Goal: Navigation & Orientation: Find specific page/section

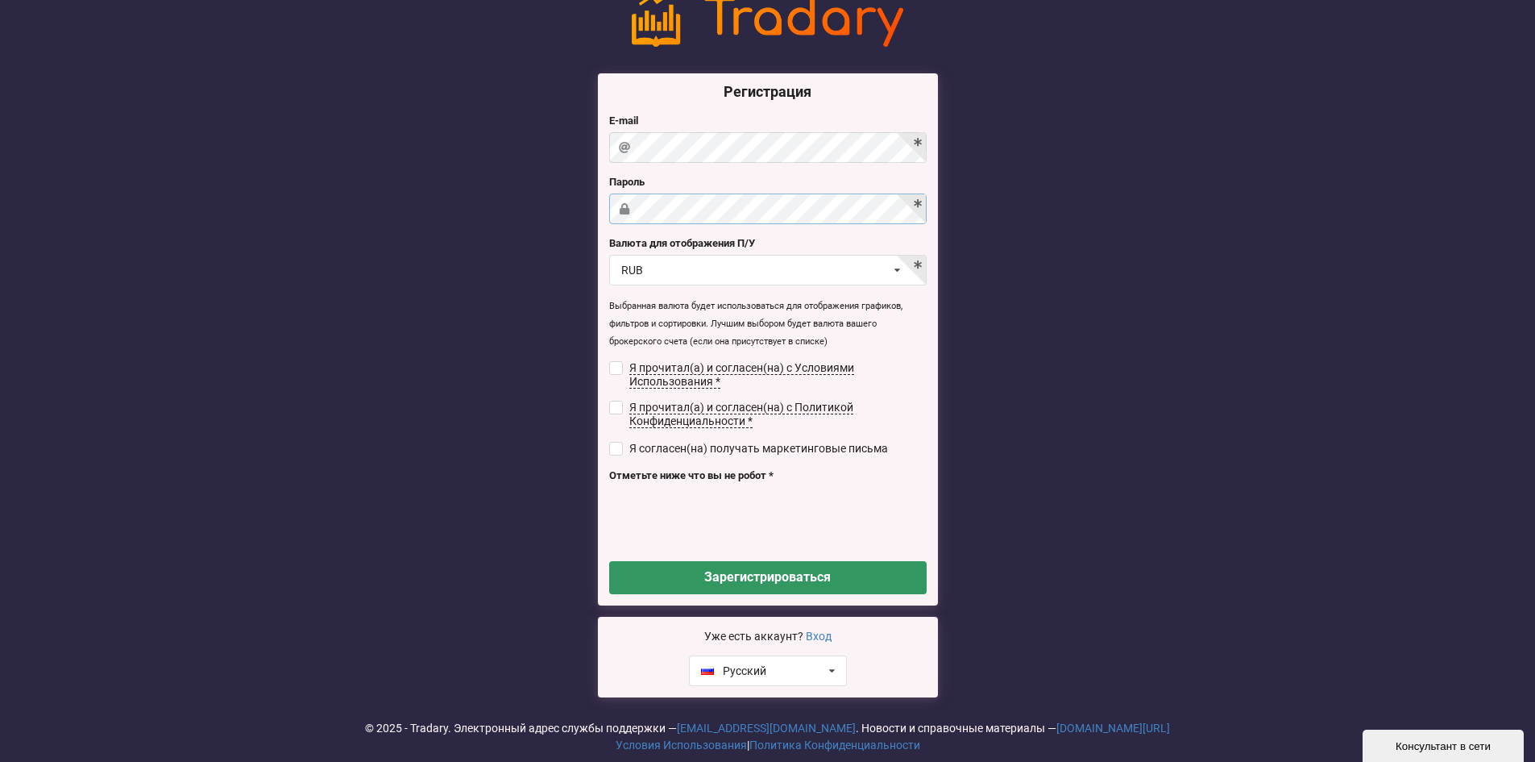
scroll to position [67, 0]
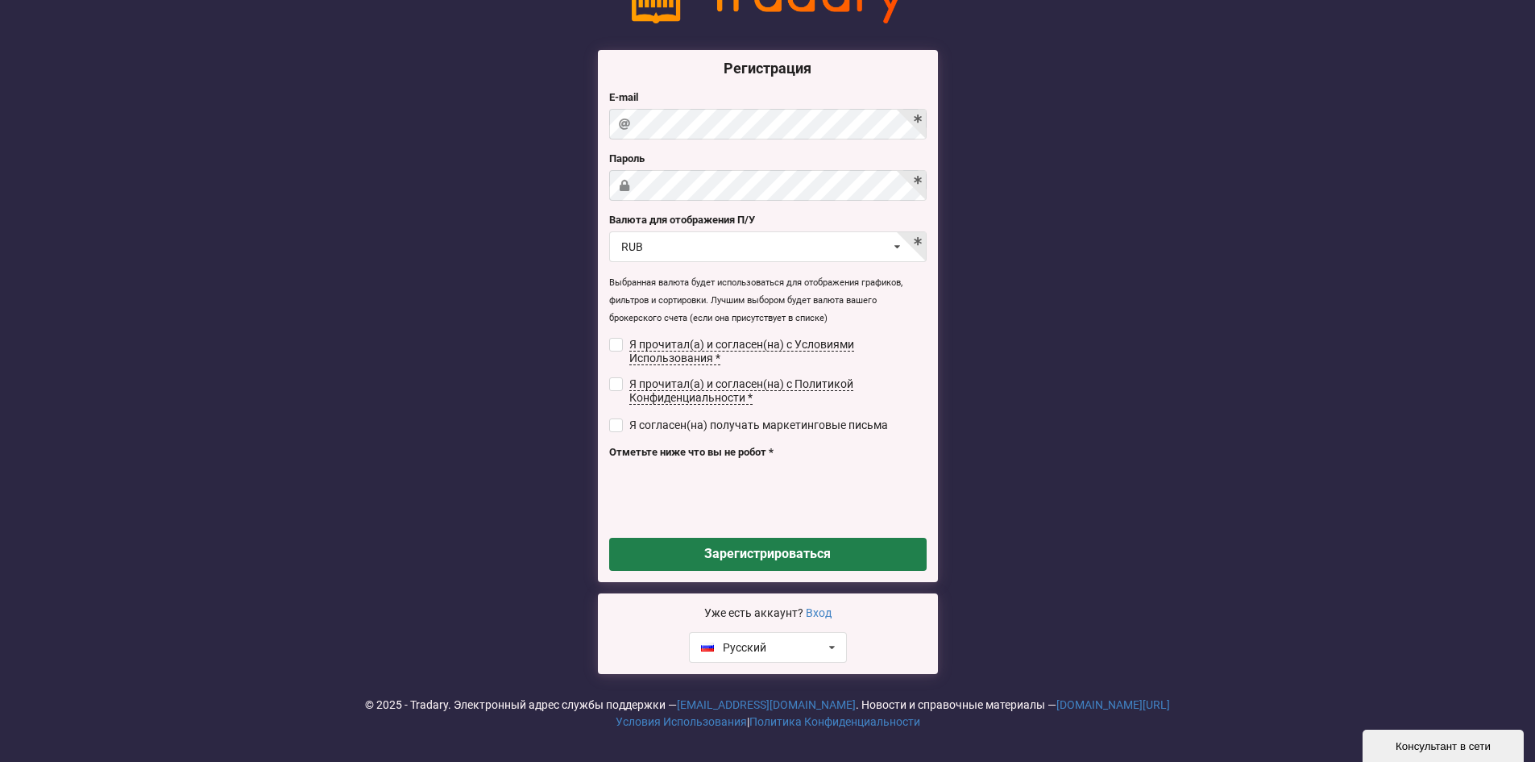
click at [768, 556] on button "Зарегистрироваться" at bounding box center [768, 554] width 318 height 33
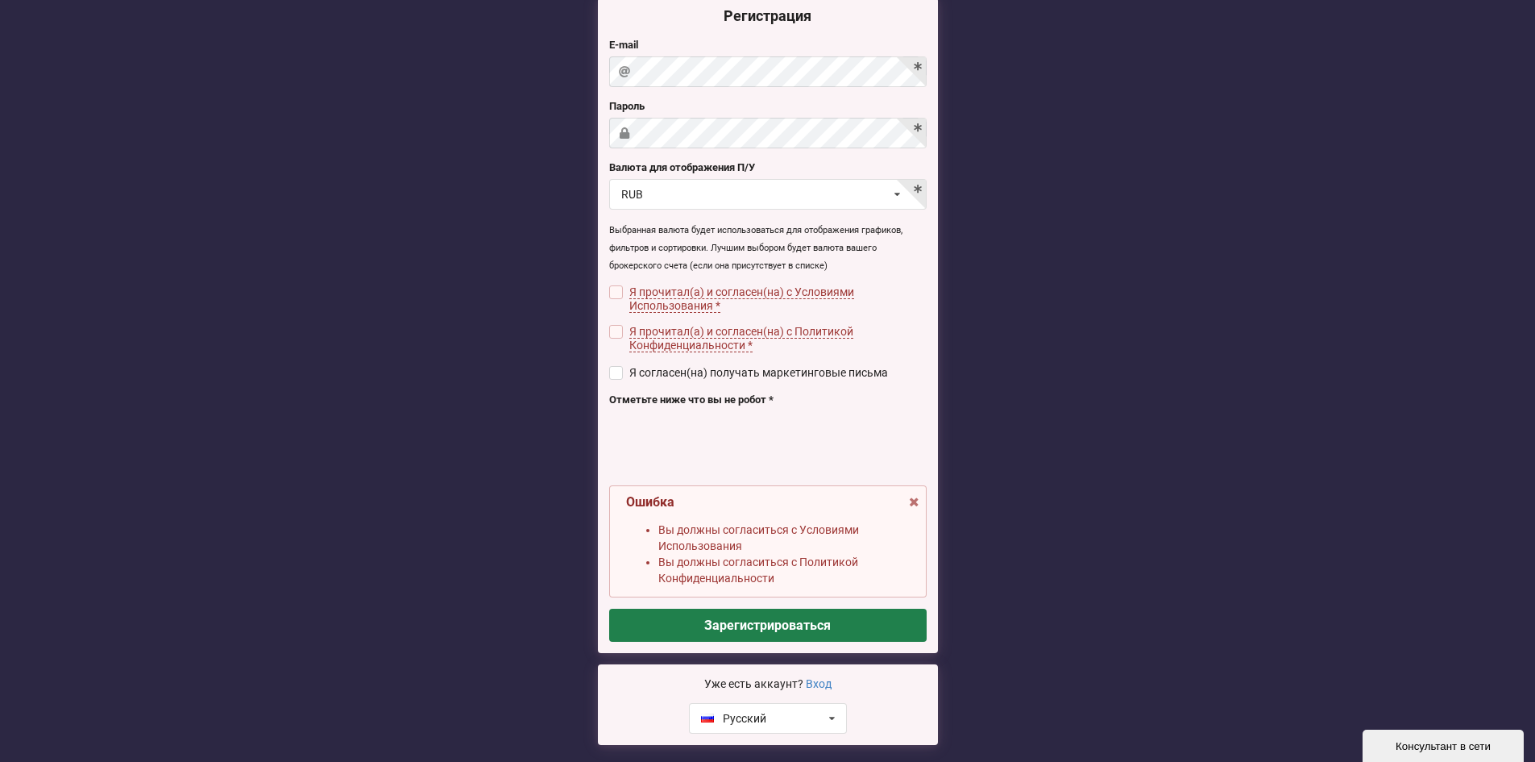
scroll to position [190, 0]
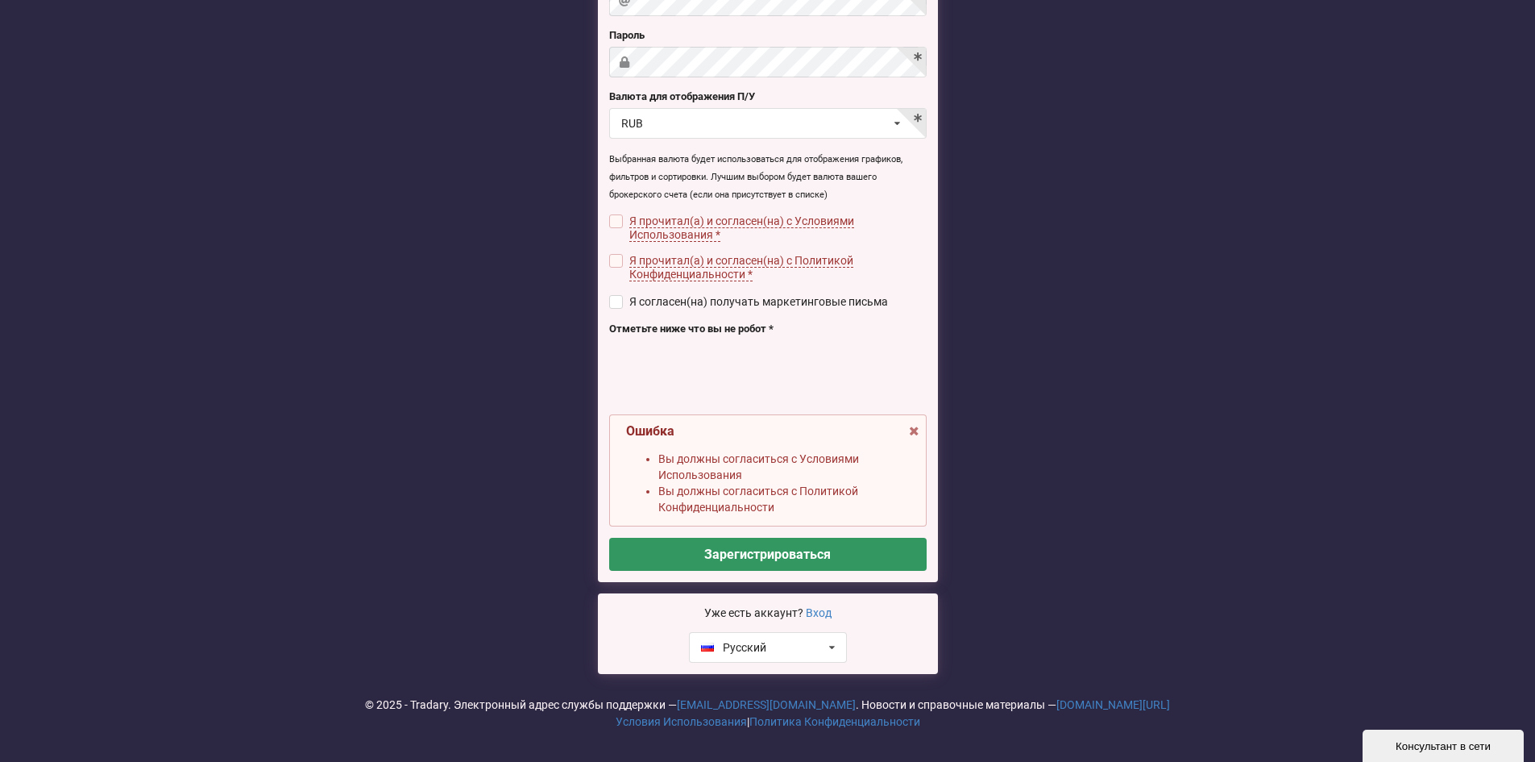
click at [614, 218] on input "checkbox" at bounding box center [616, 221] width 14 height 14
checkbox input "true"
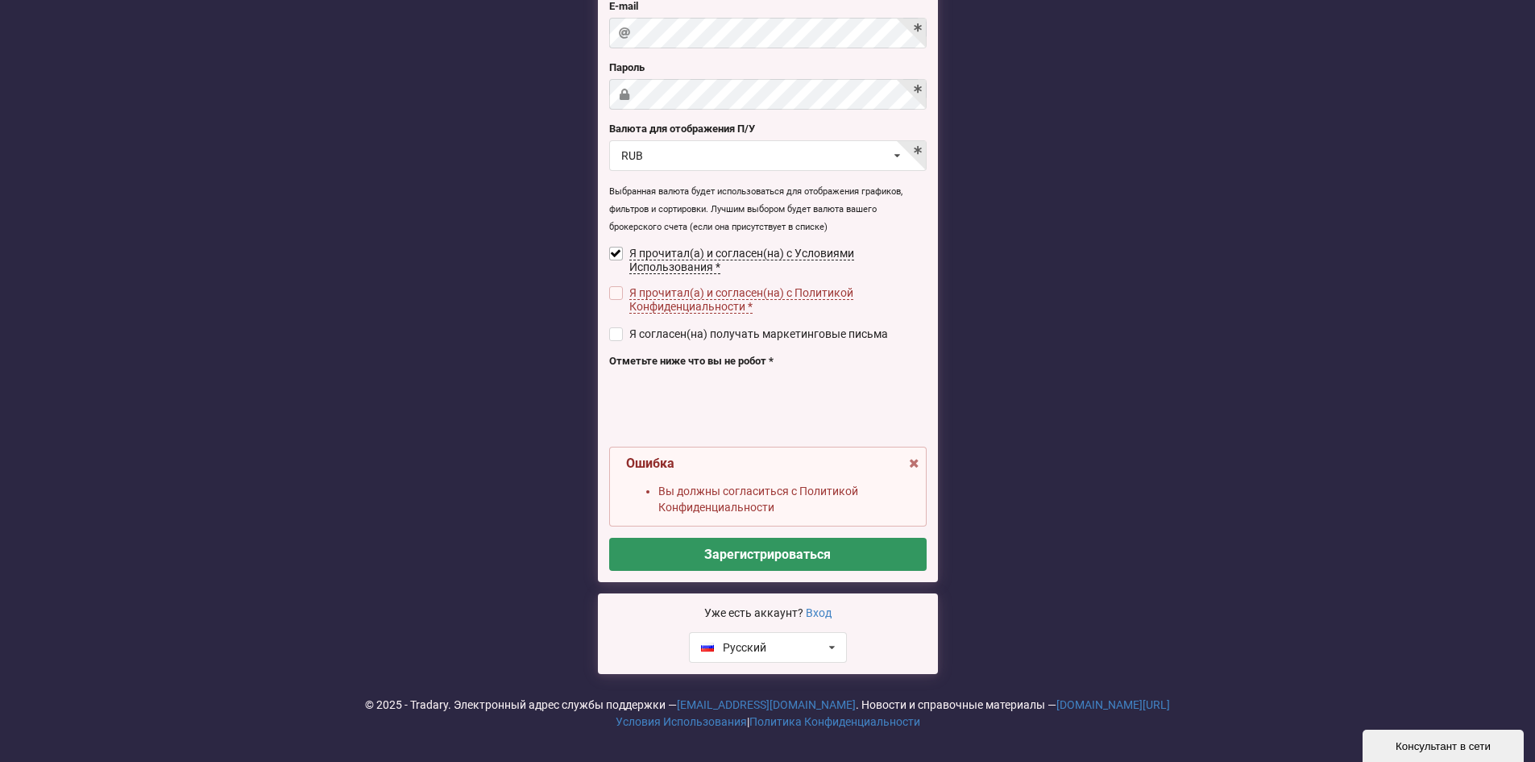
click at [612, 286] on input "checkbox" at bounding box center [616, 293] width 14 height 14
checkbox input "true"
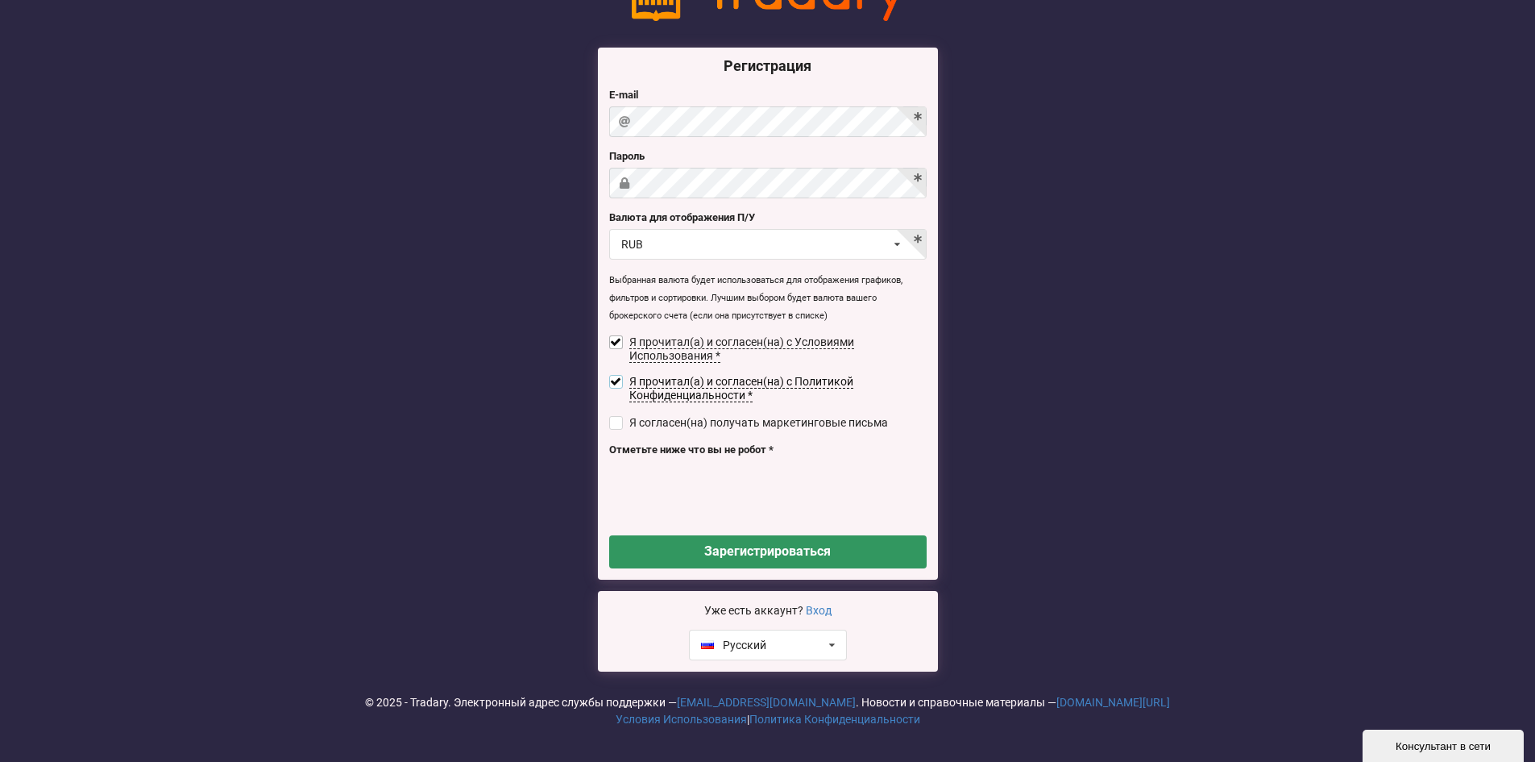
scroll to position [67, 0]
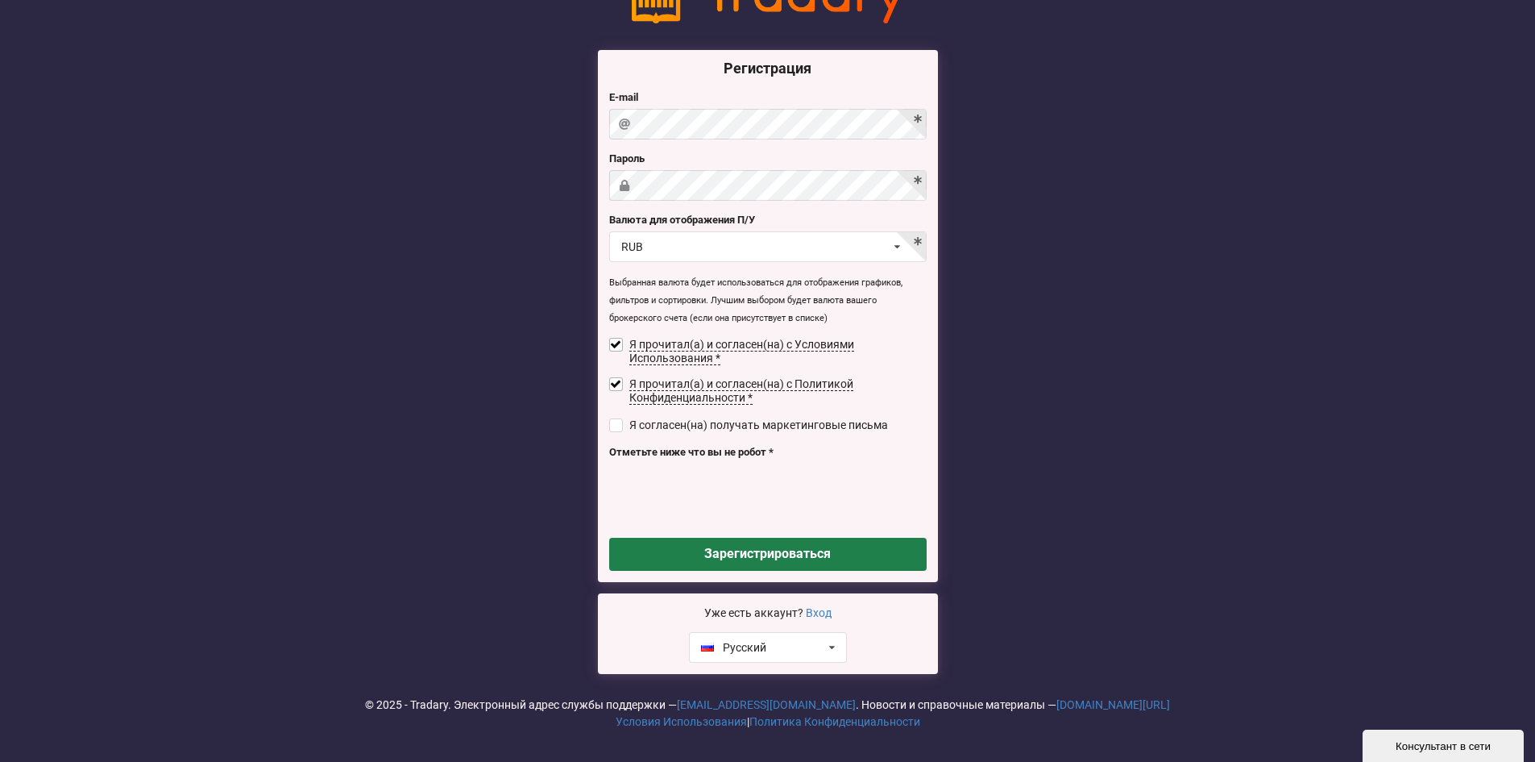
click at [779, 546] on button "Зарегистрироваться" at bounding box center [768, 554] width 318 height 33
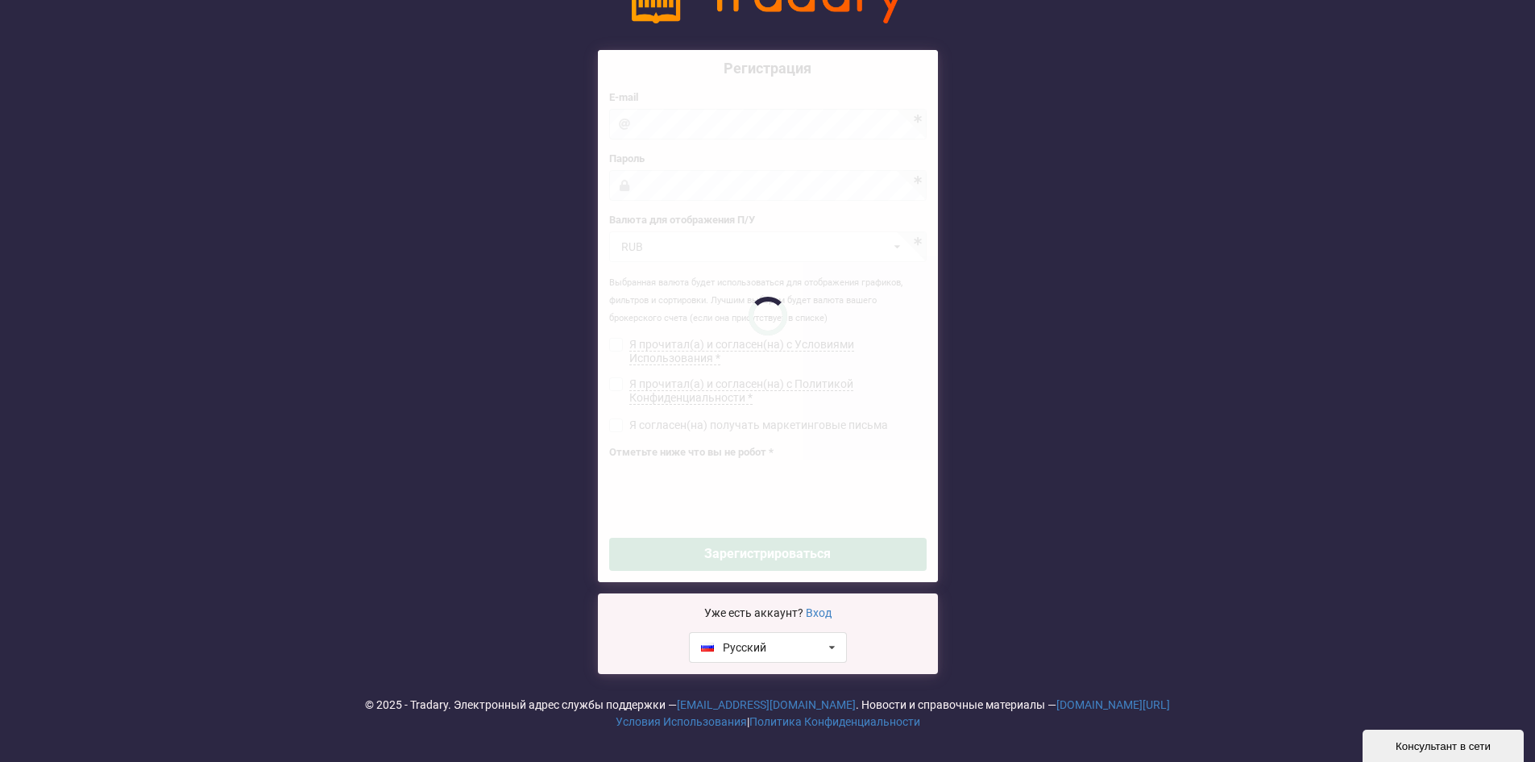
checkbox input "false"
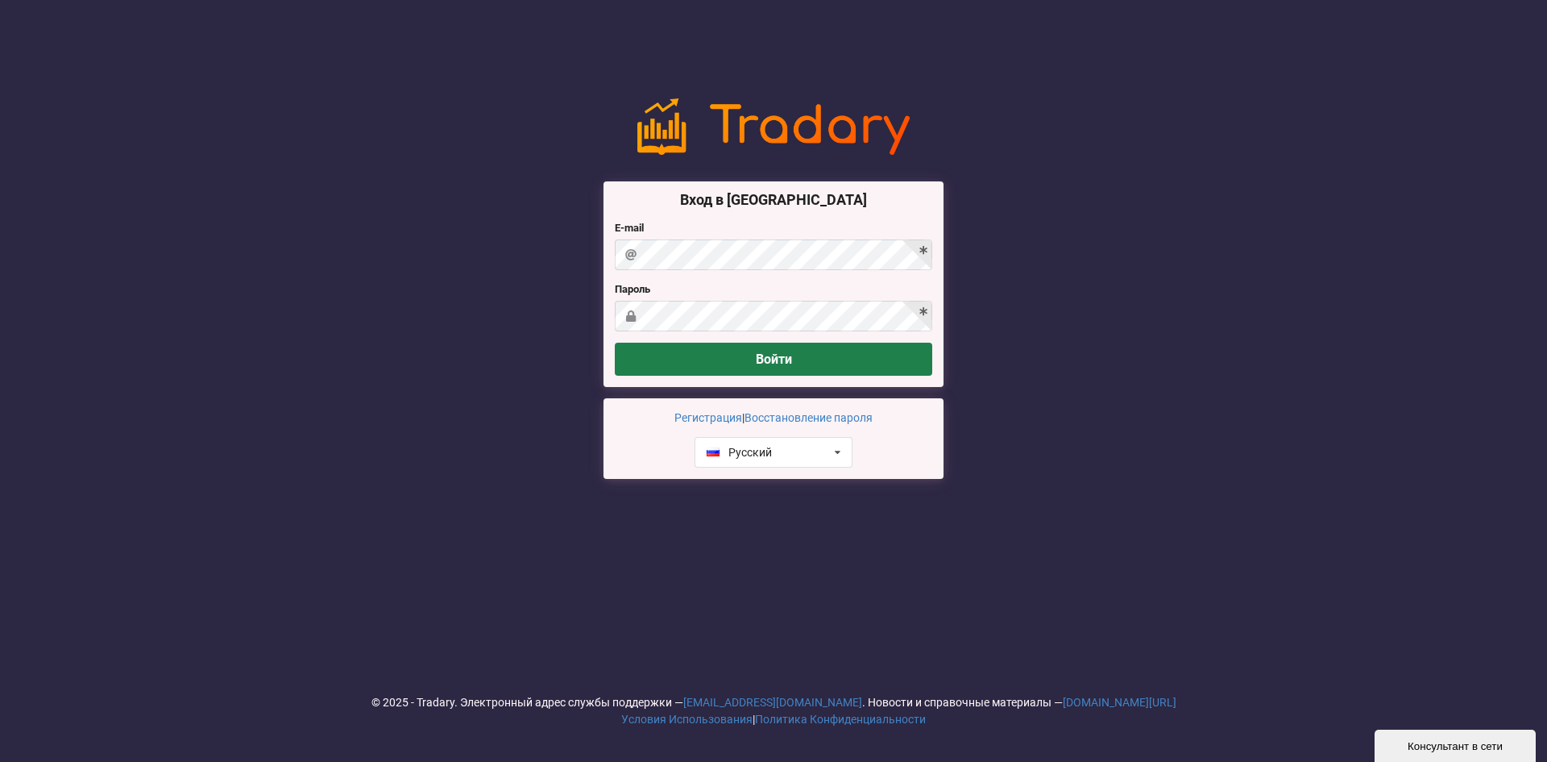
click at [774, 353] on button "Войти" at bounding box center [774, 359] width 318 height 33
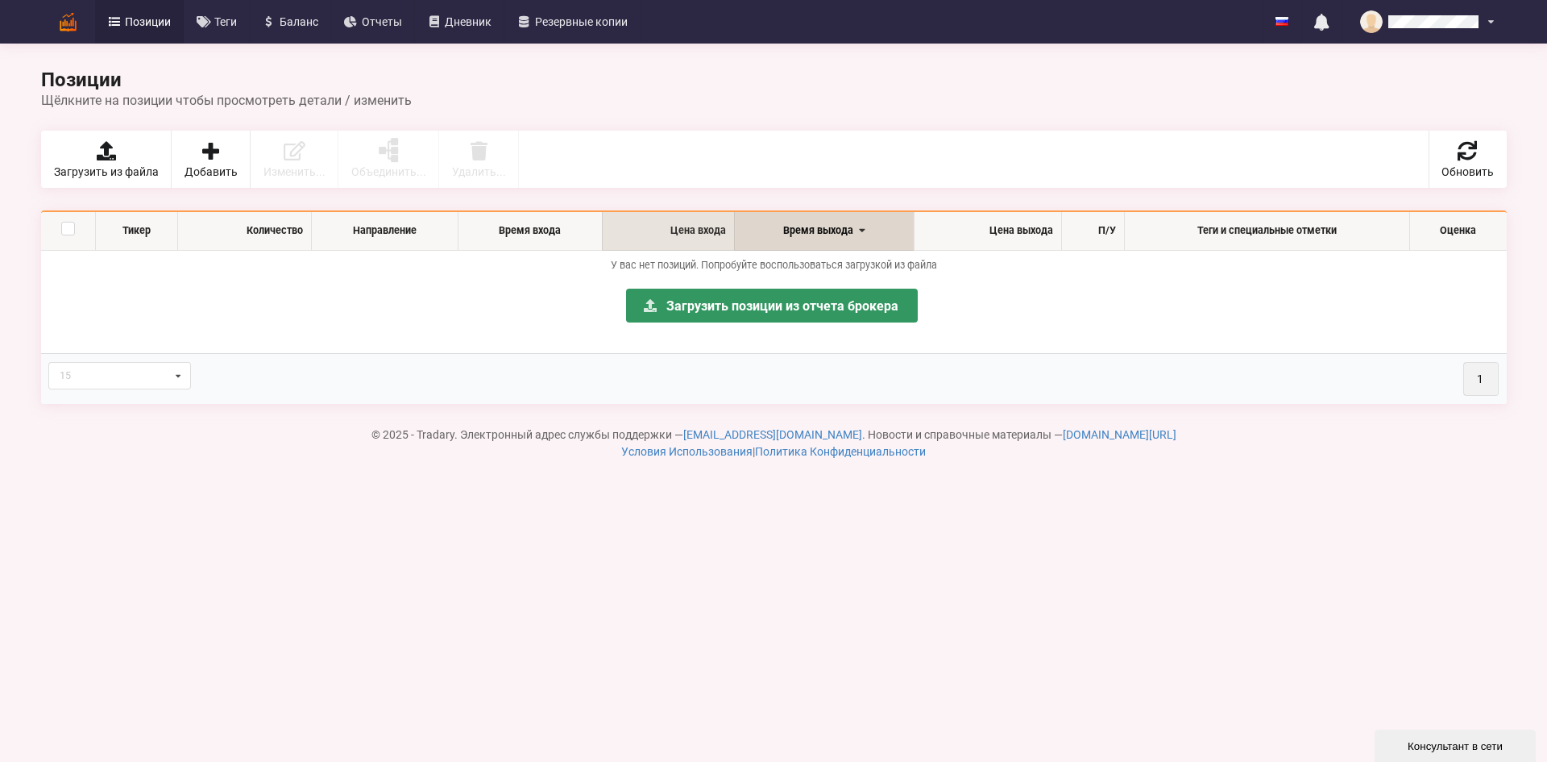
click at [672, 237] on th "Цена входа" at bounding box center [668, 231] width 132 height 38
click at [171, 374] on icon at bounding box center [178, 376] width 21 height 27
click at [123, 12] on link "Позиции" at bounding box center [139, 22] width 89 height 44
click at [114, 19] on icon at bounding box center [115, 21] width 14 height 11
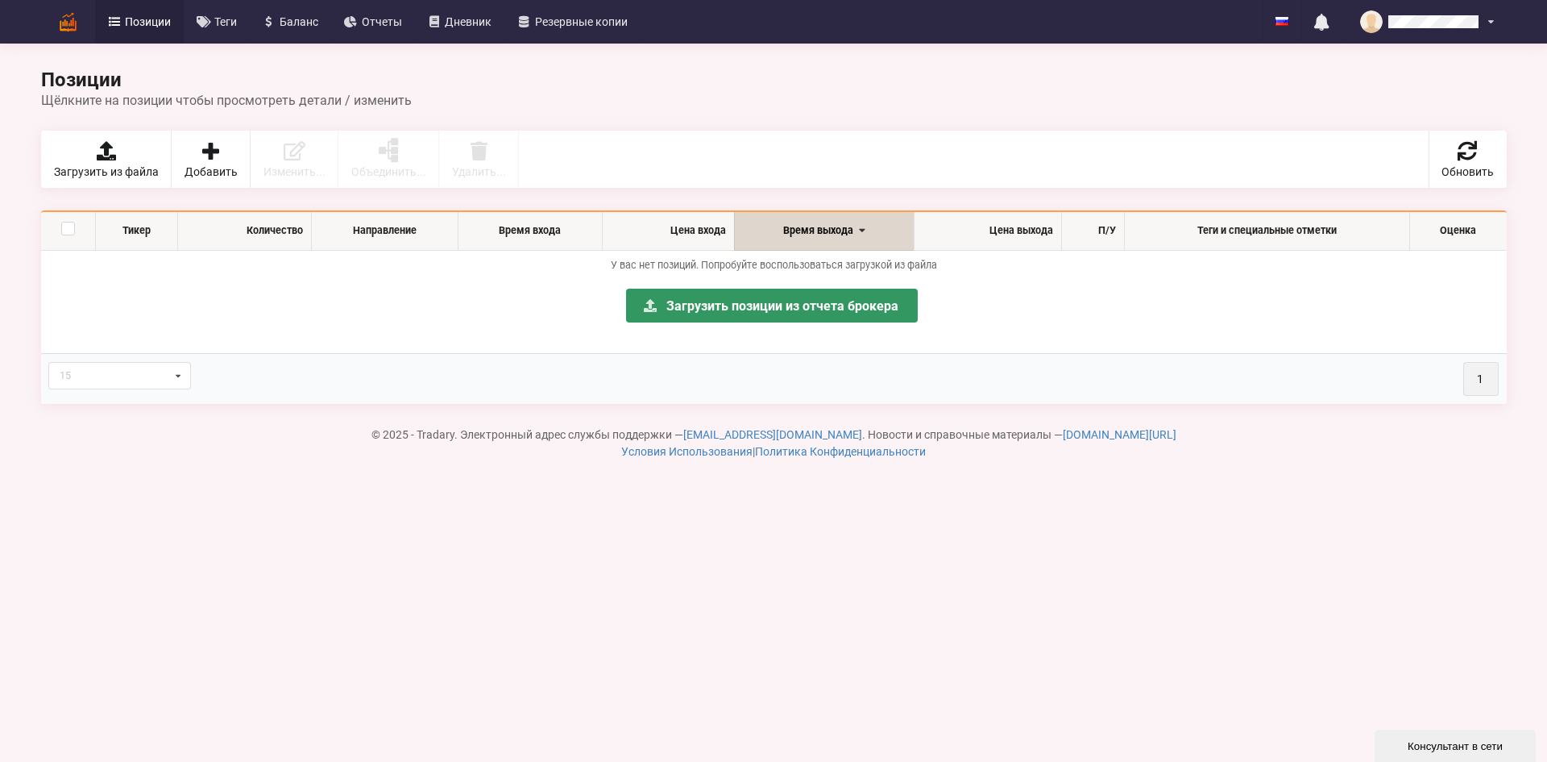
click at [69, 22] on img at bounding box center [68, 22] width 28 height 28
click at [227, 20] on span "Теги" at bounding box center [225, 21] width 23 height 11
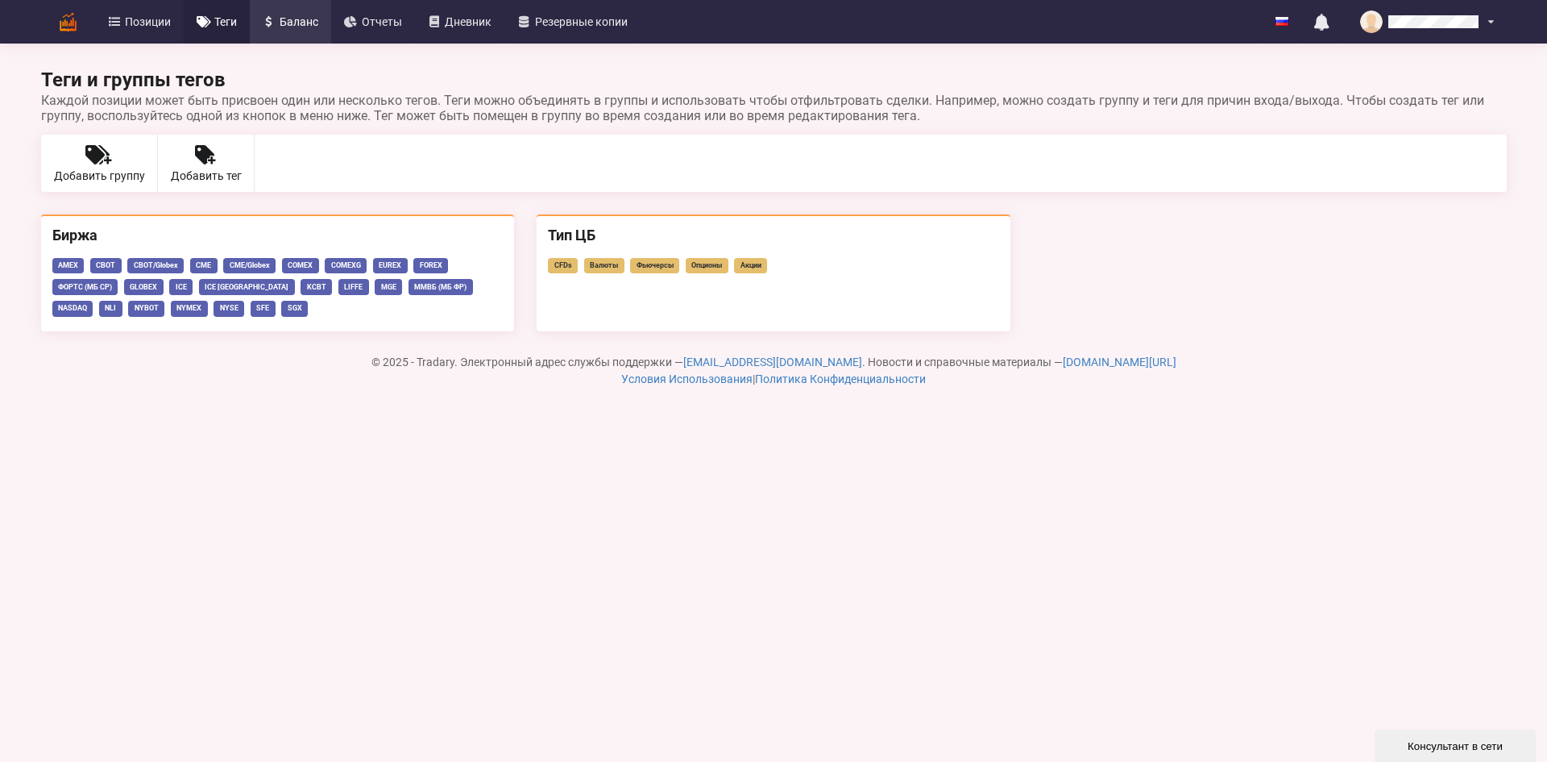
click at [297, 16] on span "Баланс" at bounding box center [299, 21] width 39 height 11
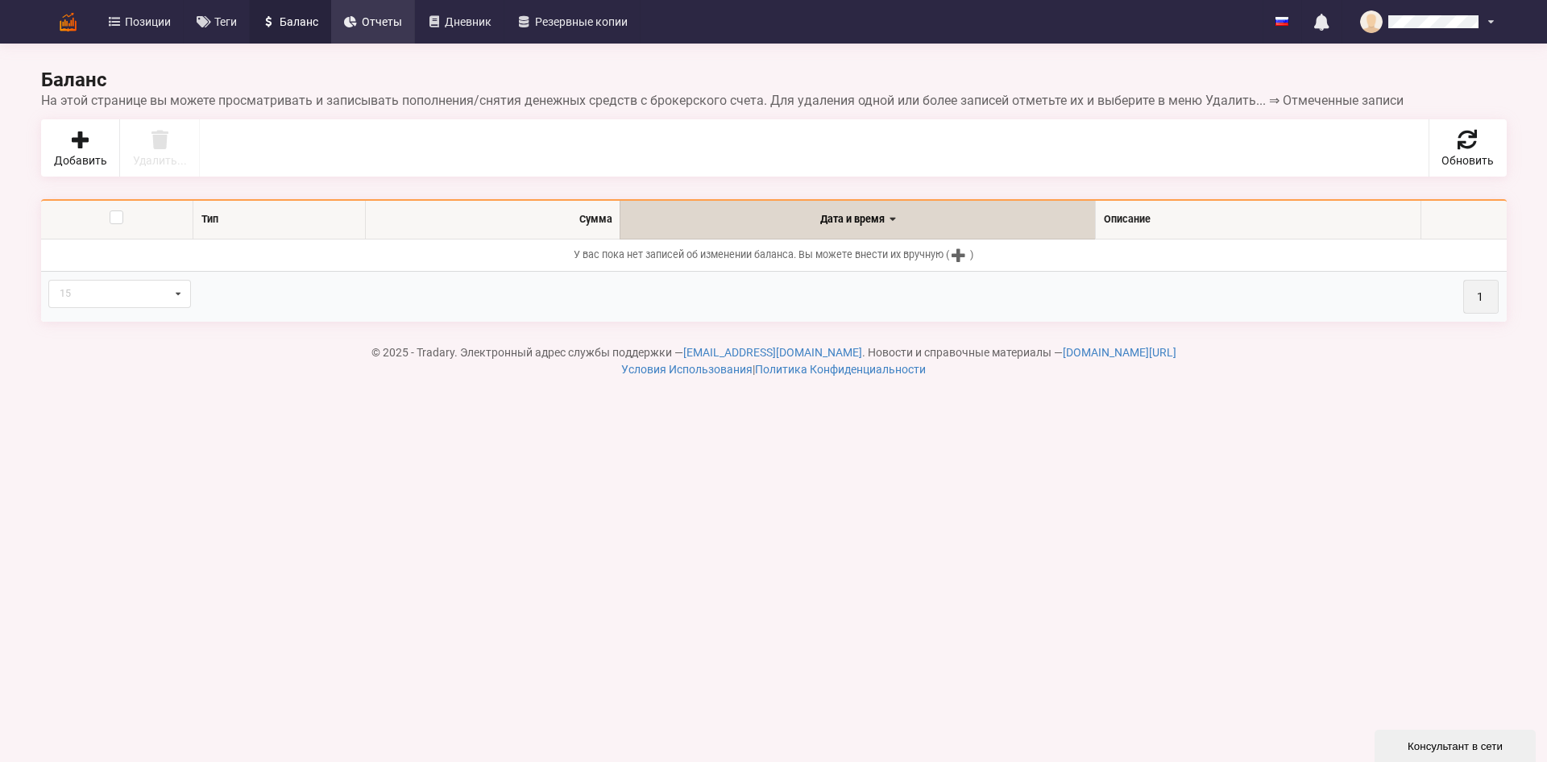
click at [369, 16] on span "Отчеты" at bounding box center [382, 21] width 40 height 11
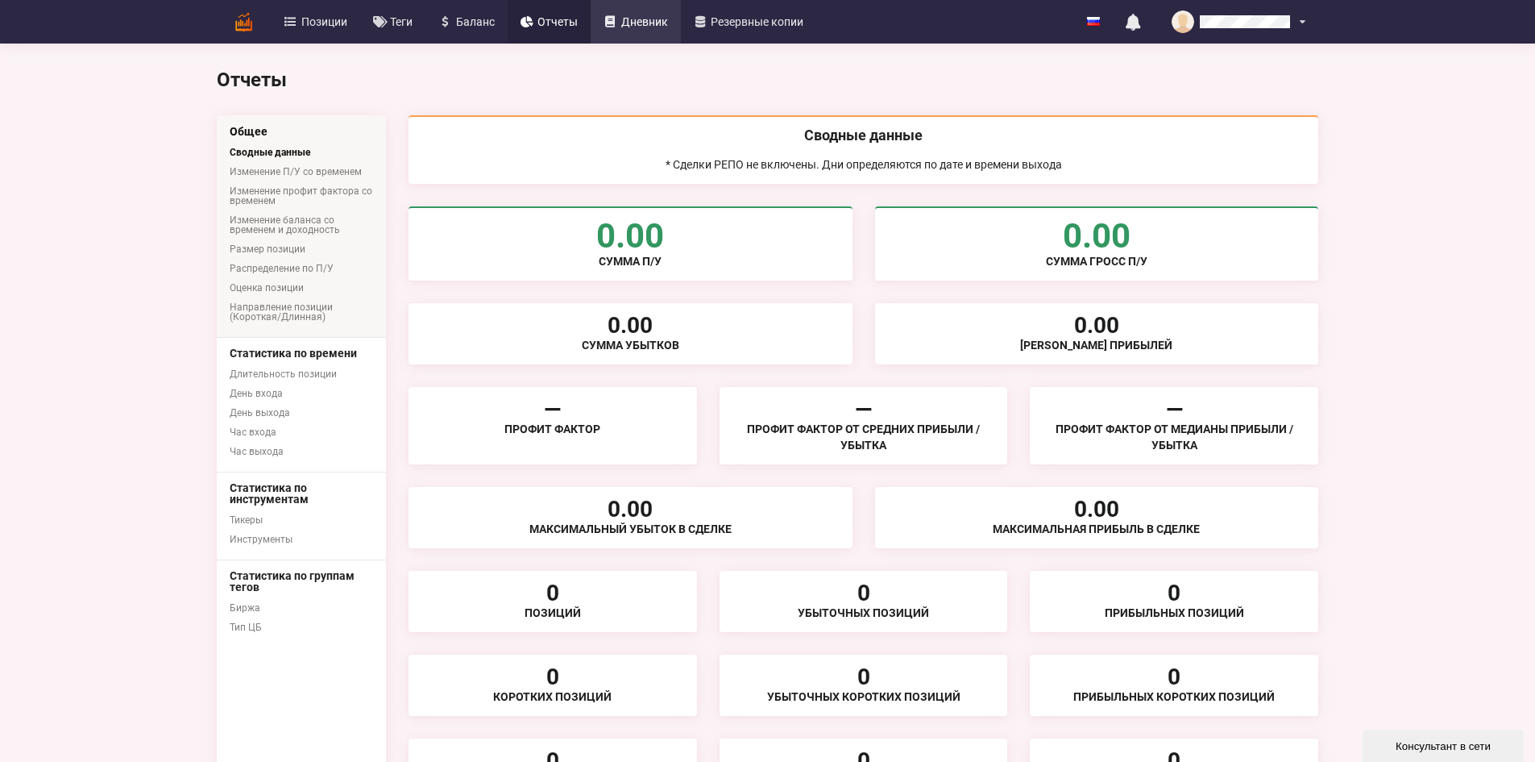
click at [621, 23] on span "Дневник" at bounding box center [644, 21] width 47 height 11
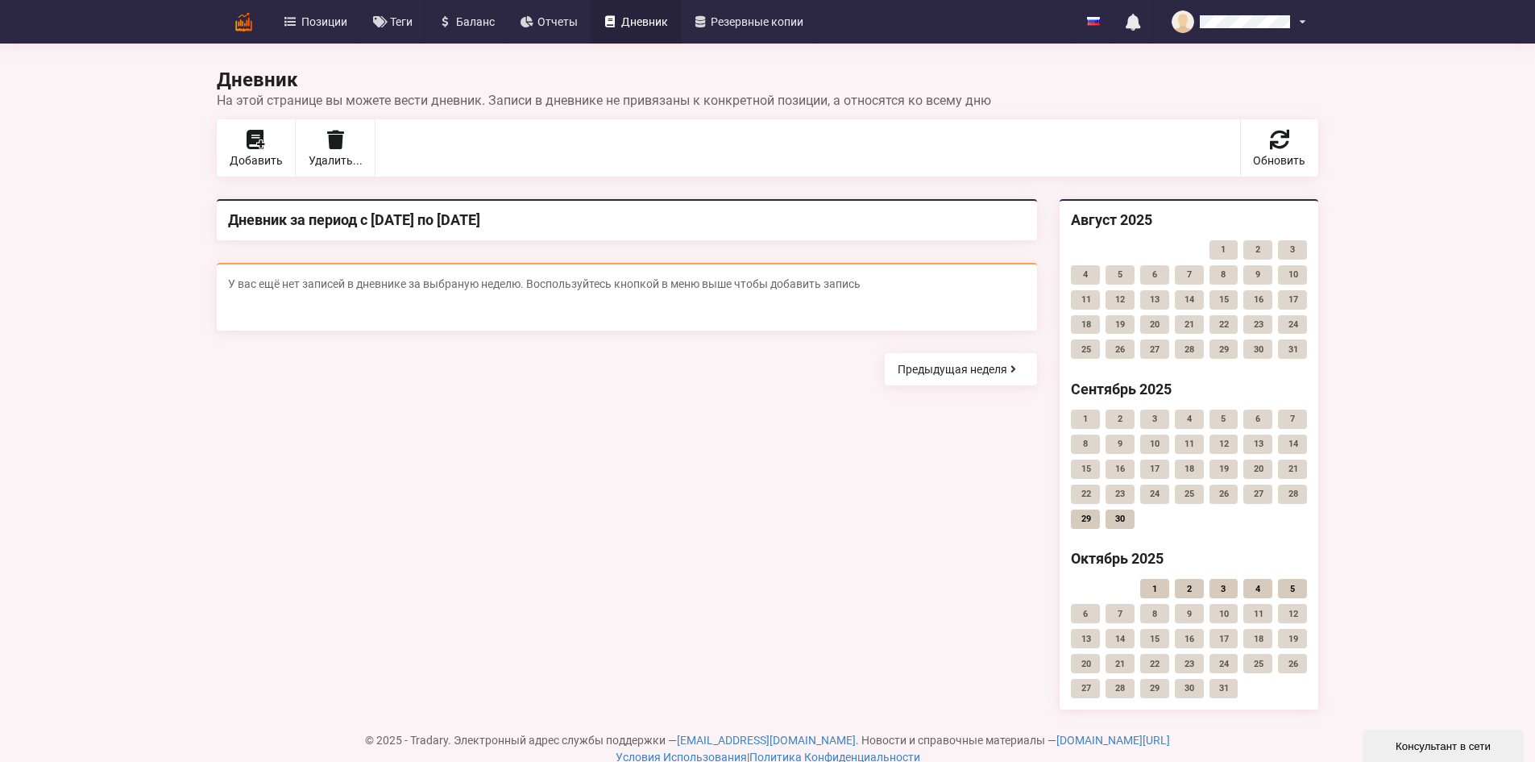
click at [1169, 592] on link "1" at bounding box center [1154, 588] width 29 height 19
click at [1038, 375] on link "Предыдущая неделя" at bounding box center [961, 369] width 153 height 32
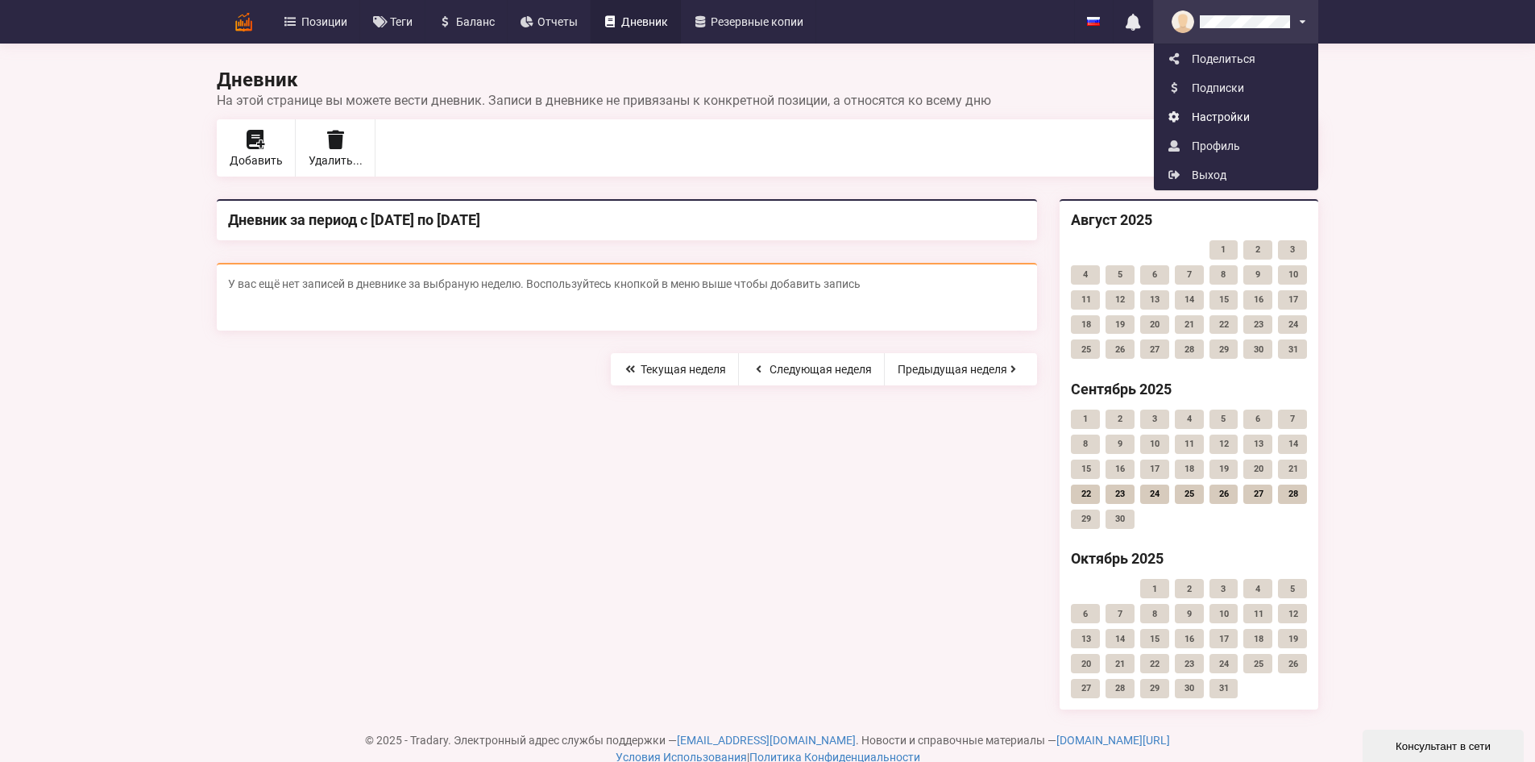
click at [1318, 114] on link "Настройки" at bounding box center [1236, 116] width 163 height 29
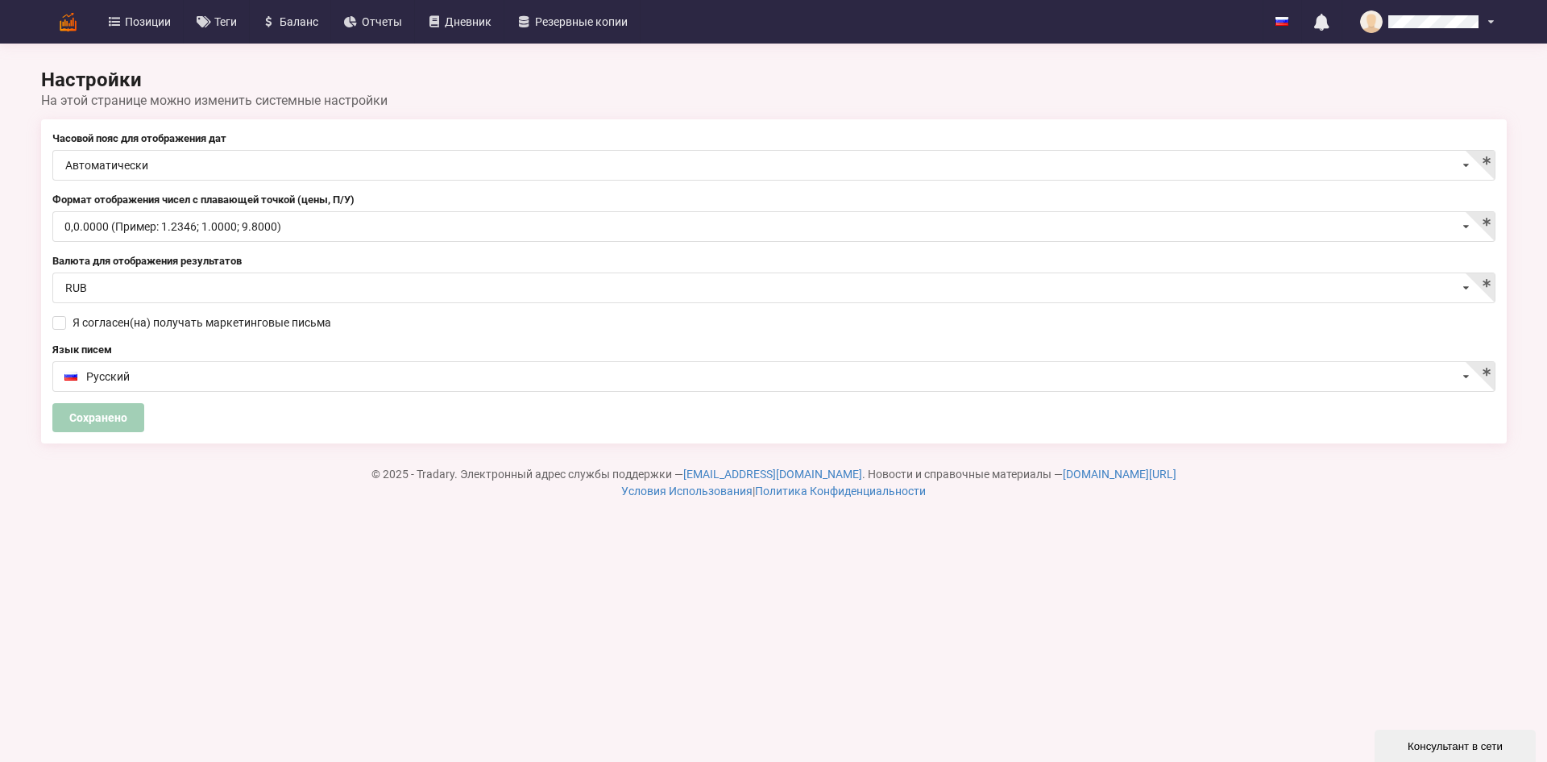
click at [69, 19] on img at bounding box center [68, 22] width 28 height 28
click at [116, 15] on link "Позиции" at bounding box center [139, 22] width 89 height 44
